Goal: Transaction & Acquisition: Purchase product/service

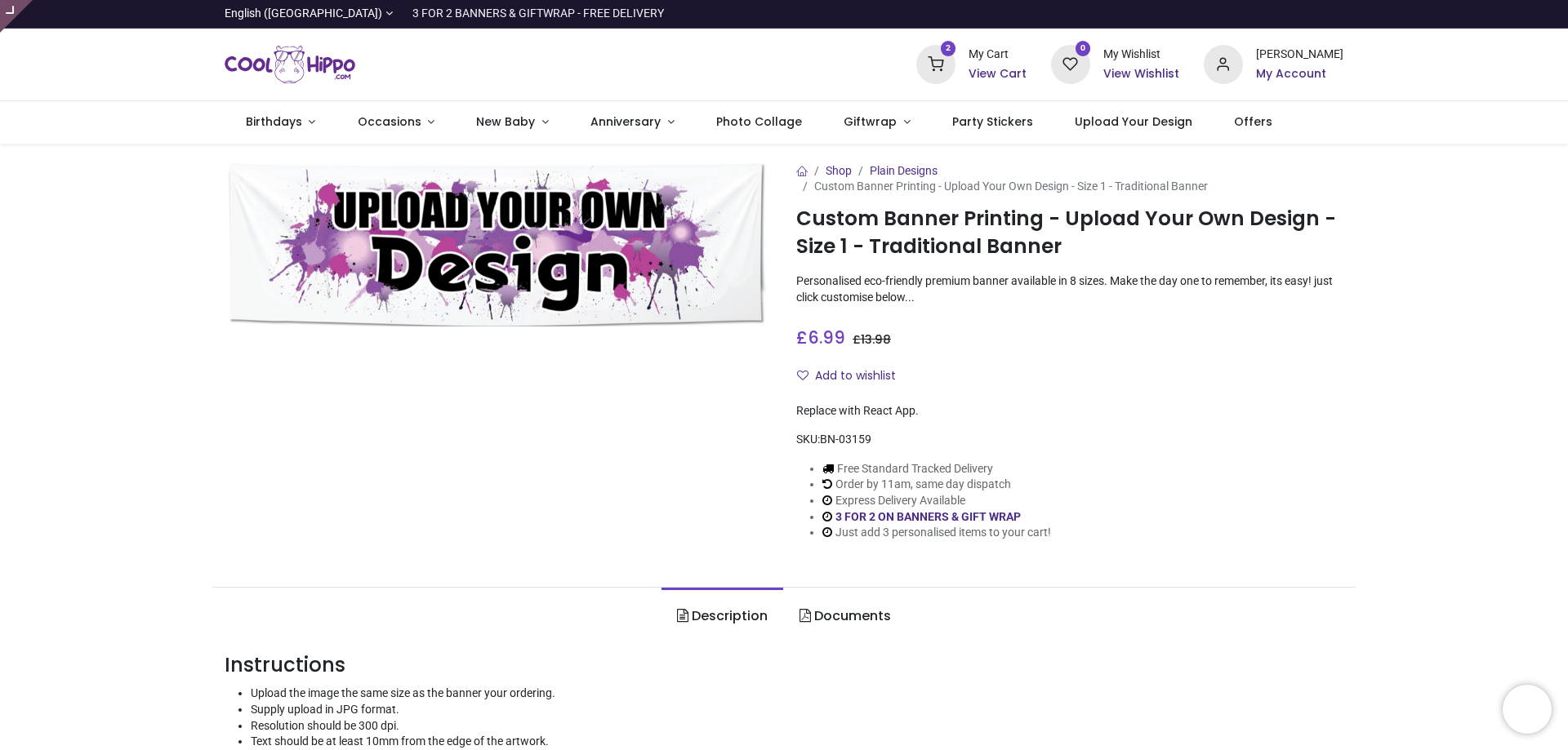
type input "**********"
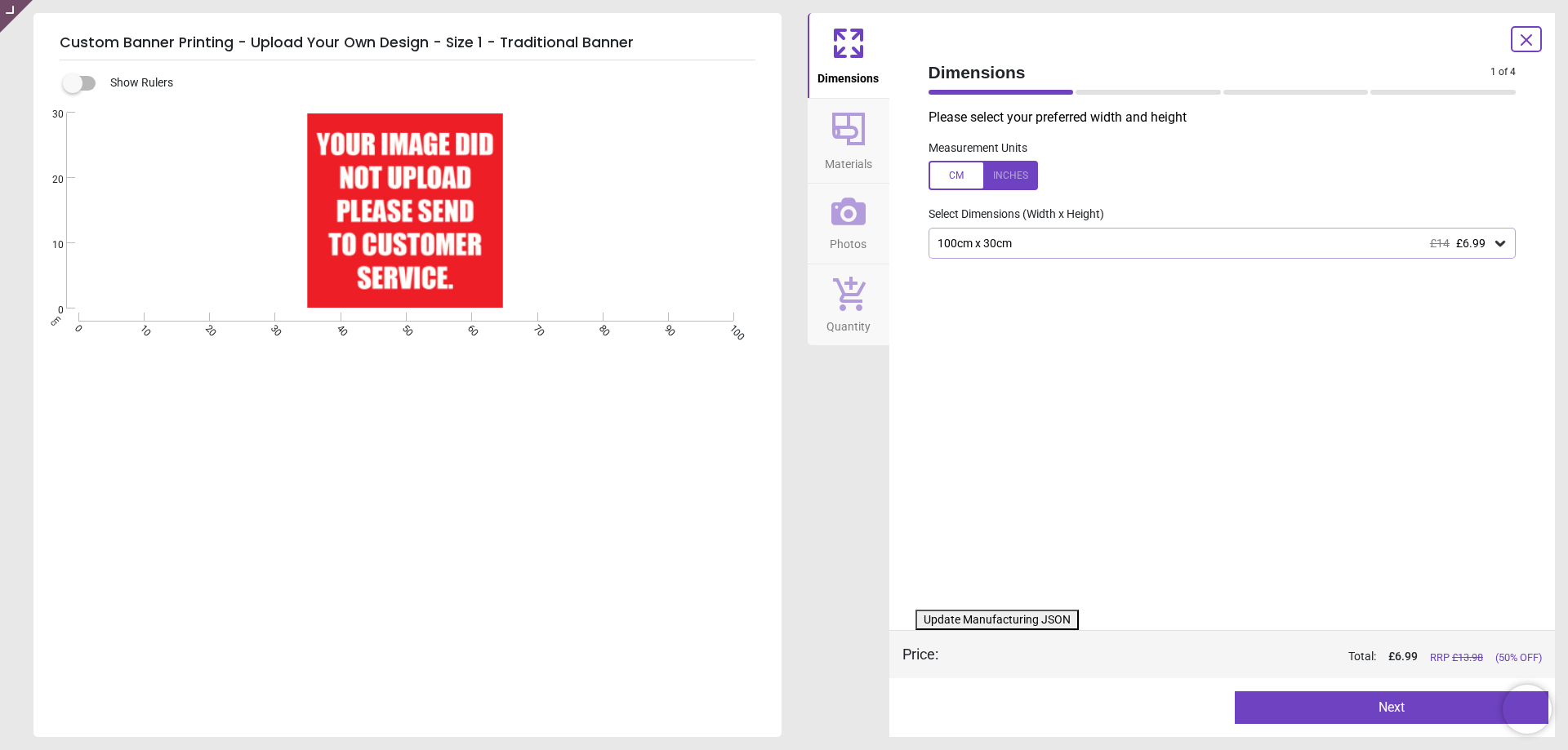
click at [559, 21] on div "Custom Banner Printing - Upload Your Own Design - Size 1 - Traditional Banner S…" at bounding box center [407, 375] width 748 height 724
click at [563, 36] on h5 "Custom Banner Printing - Upload Your Own Design - Size 1 - Traditional Banner" at bounding box center [407, 43] width 696 height 34
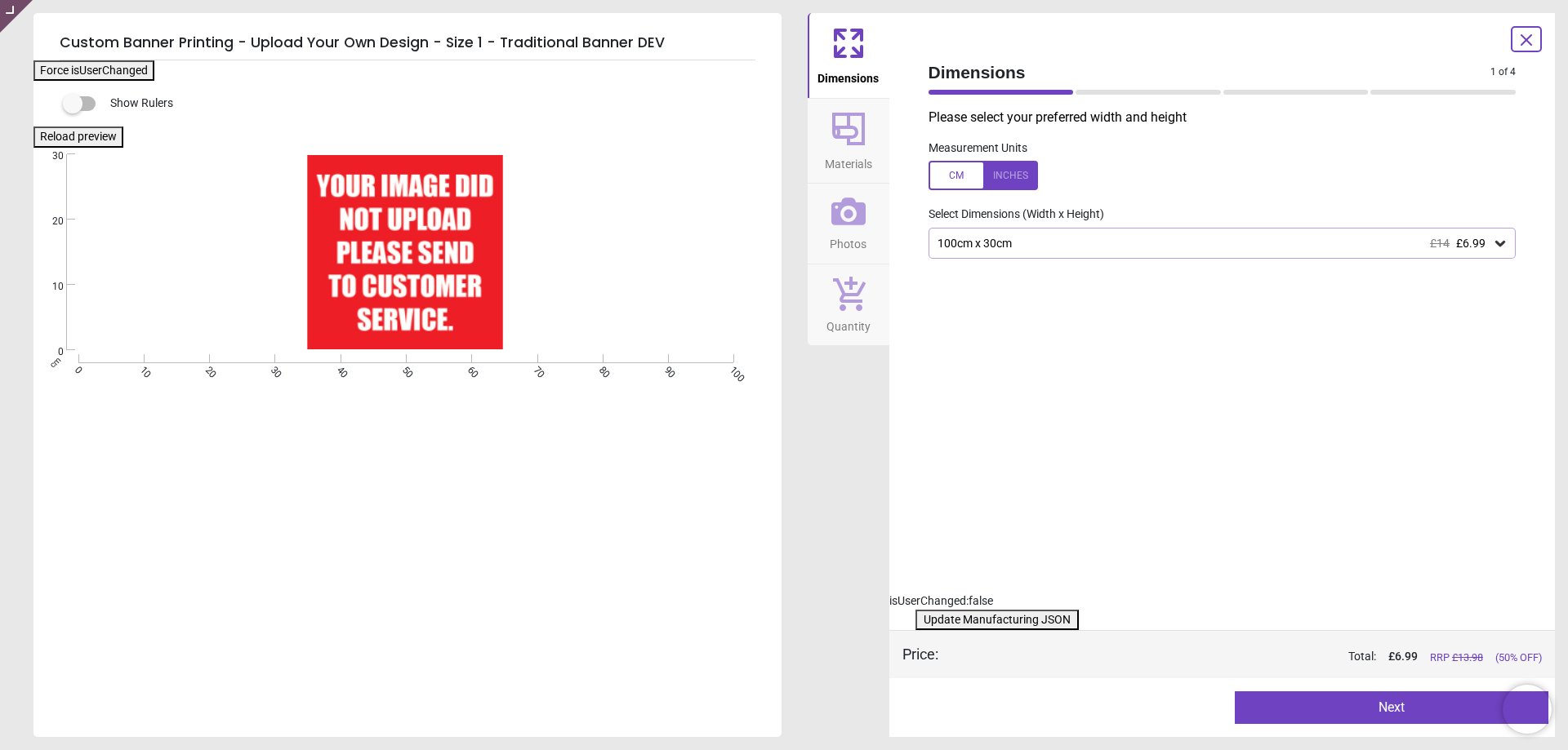
click at [563, 36] on h5 "Custom Banner Printing - Upload Your Own Design - Size 1 - Traditional Banner D…" at bounding box center [407, 43] width 696 height 34
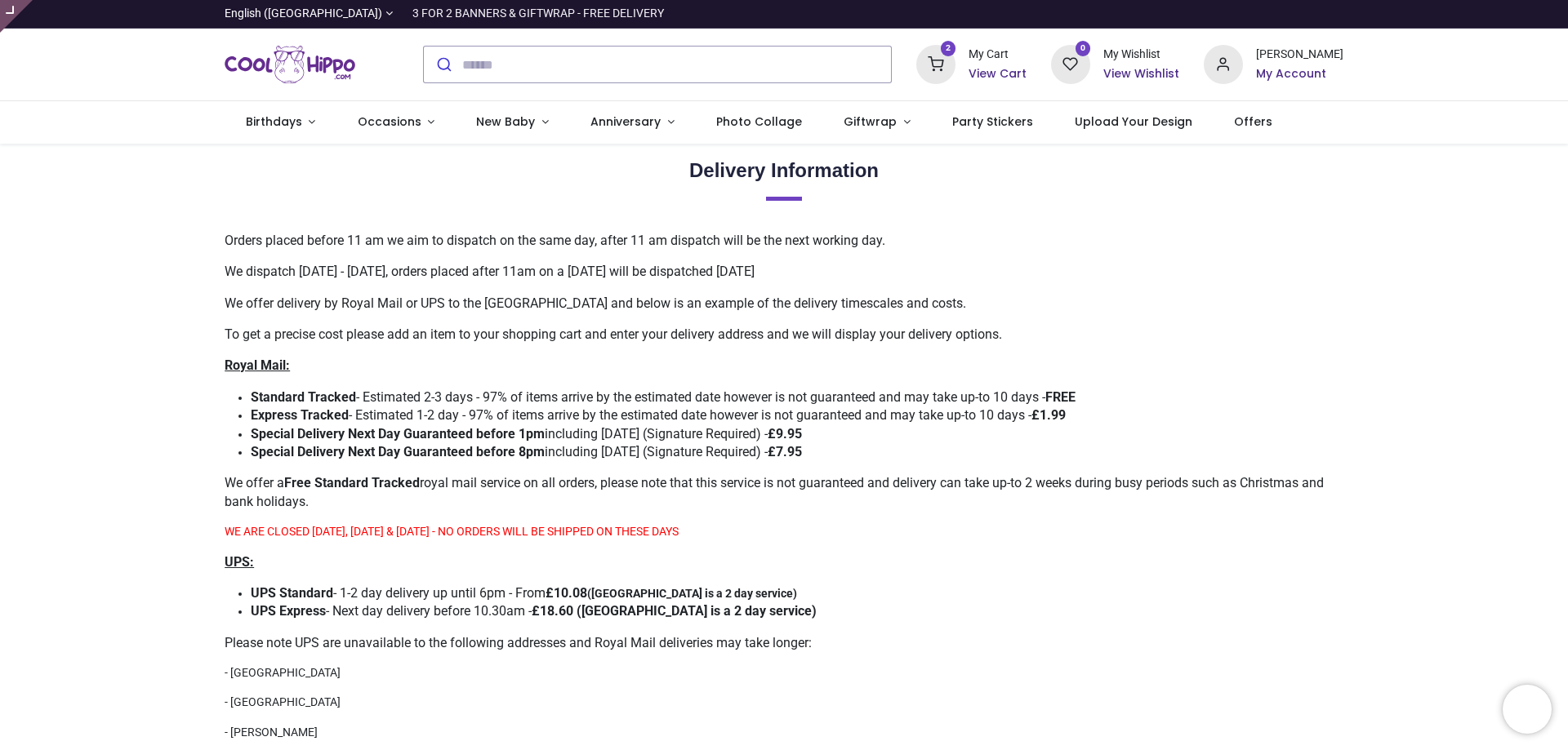
click at [331, 428] on strong "Special Delivery Next Day Guaranteed before 1pm" at bounding box center [398, 433] width 294 height 15
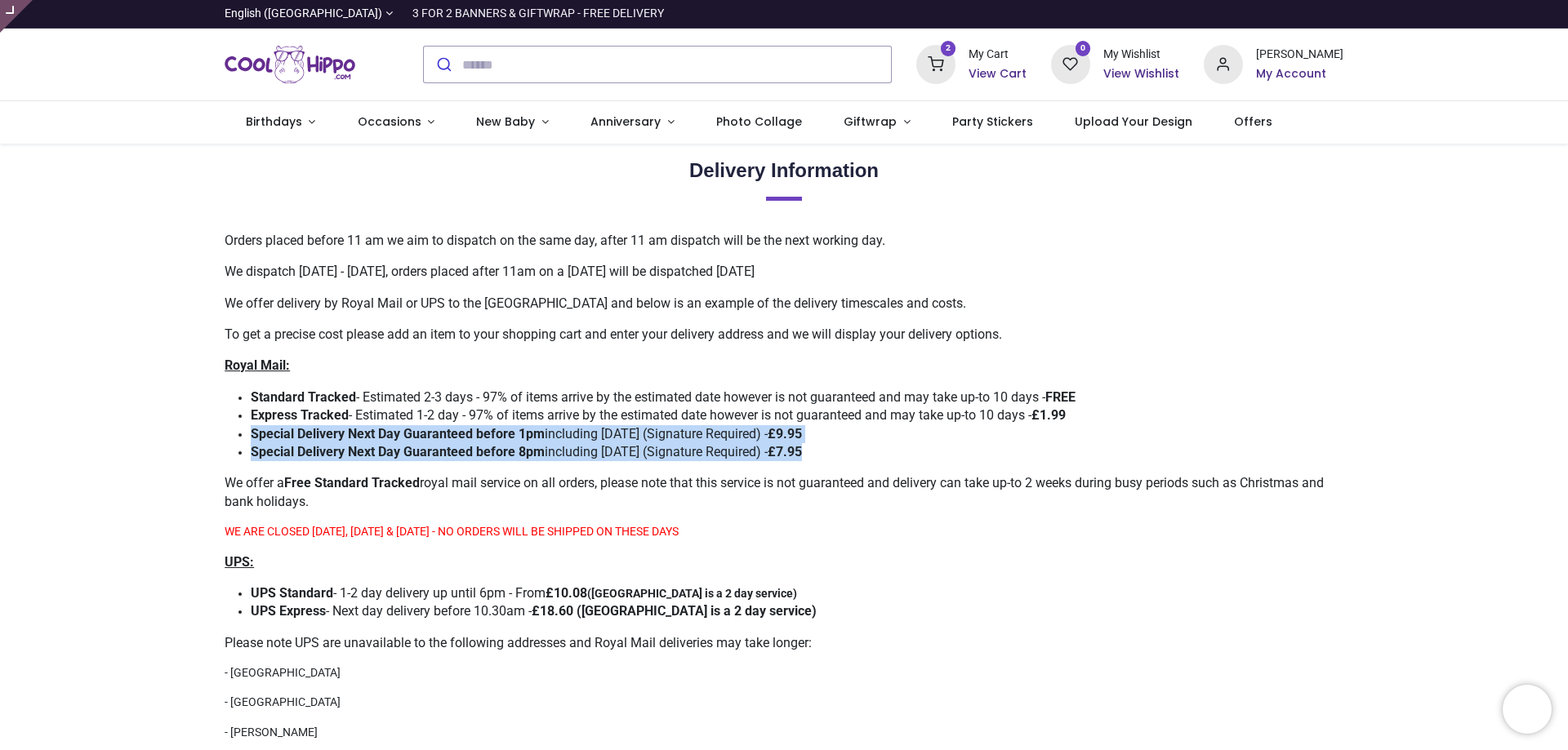
drag, startPoint x: 251, startPoint y: 432, endPoint x: 858, endPoint y: 446, distance: 607.2
click at [858, 446] on ul "​ Standard Tracked - Estimated 2-3 days - 97% of items arrive by the estimated …" at bounding box center [784, 425] width 1119 height 73
copy ul "Special Delivery Next Day Guaranteed before 1pm including Saturday (Signature R…"
